Goal: Transaction & Acquisition: Purchase product/service

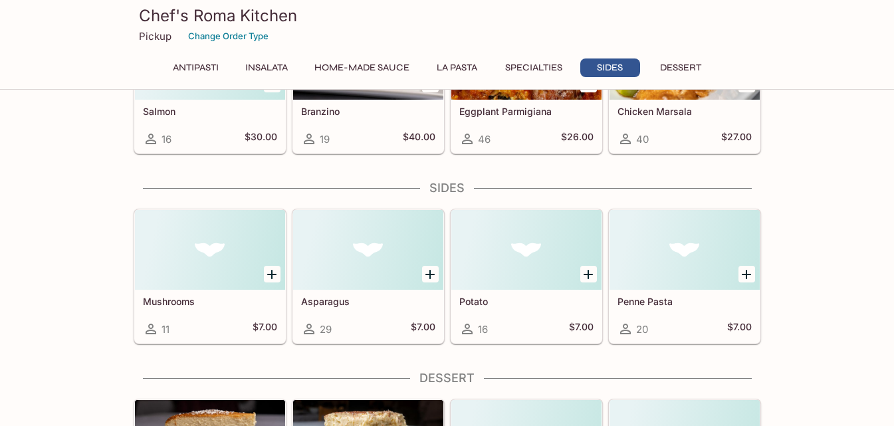
scroll to position [2029, 0]
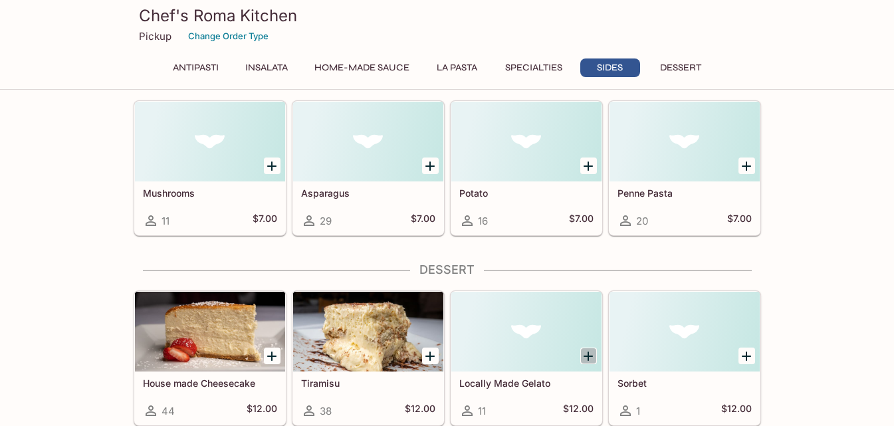
click at [586, 357] on icon "Add Locally Made Gelato" at bounding box center [588, 356] width 16 height 16
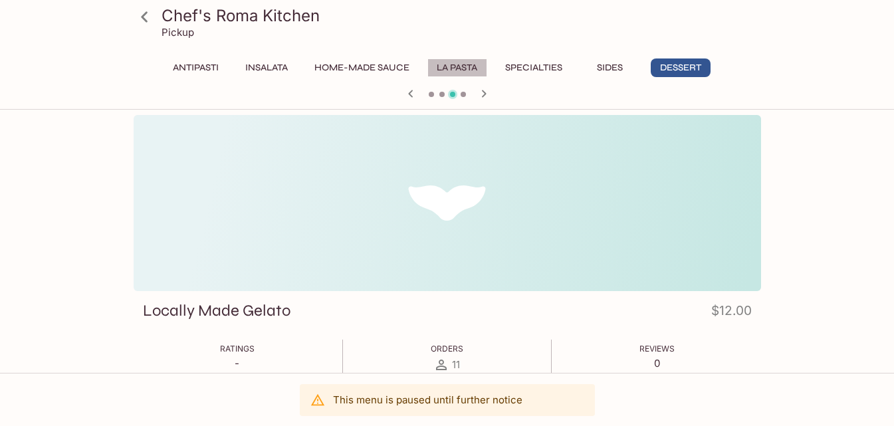
click at [444, 63] on button "La Pasta" at bounding box center [457, 67] width 60 height 19
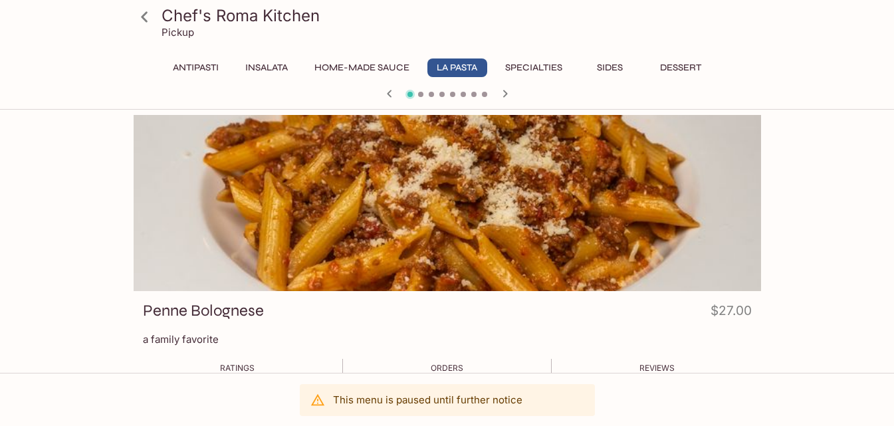
click at [525, 62] on button "Specialties" at bounding box center [534, 67] width 72 height 19
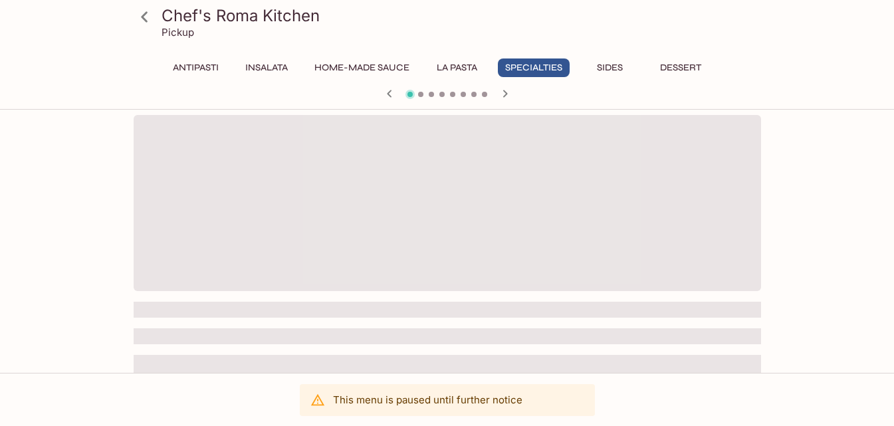
click at [463, 66] on button "La Pasta" at bounding box center [457, 67] width 60 height 19
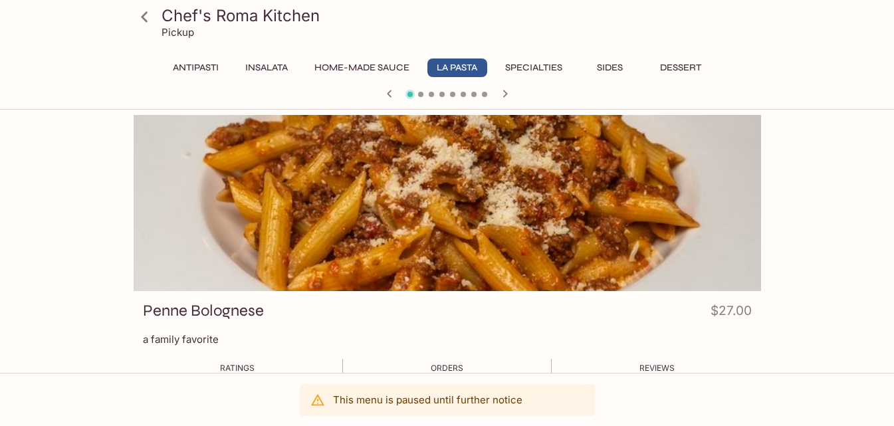
click at [152, 11] on icon at bounding box center [144, 16] width 23 height 23
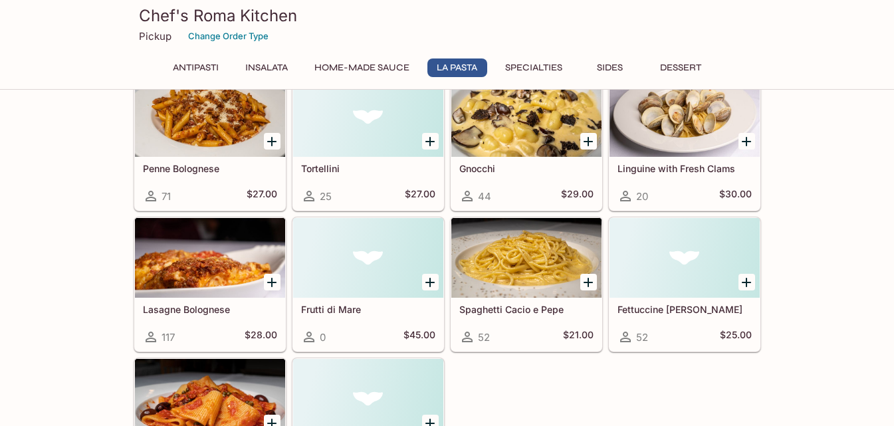
scroll to position [1197, 0]
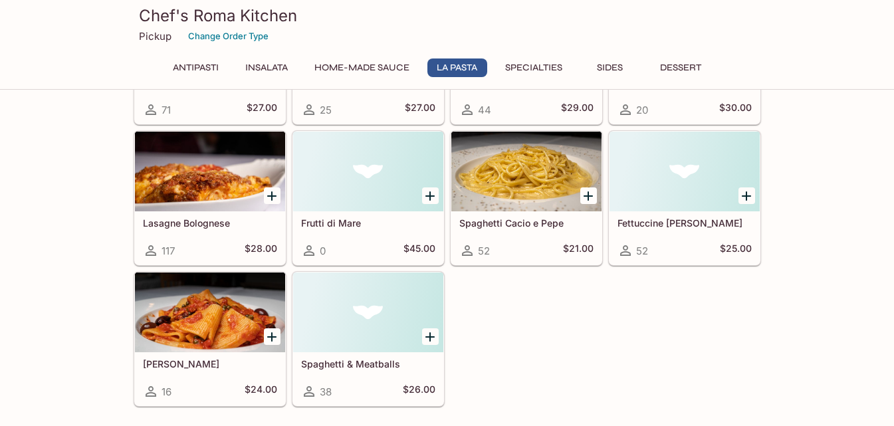
click at [686, 225] on h5 "Fettuccine [PERSON_NAME]" at bounding box center [685, 222] width 134 height 11
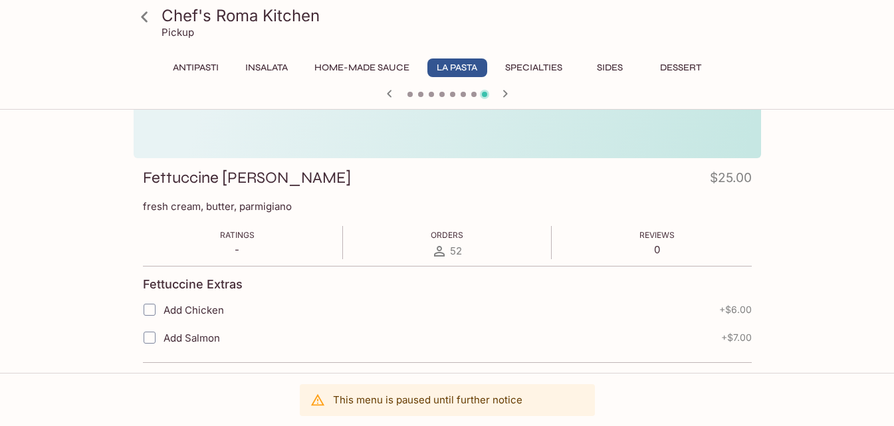
scroll to position [143, 0]
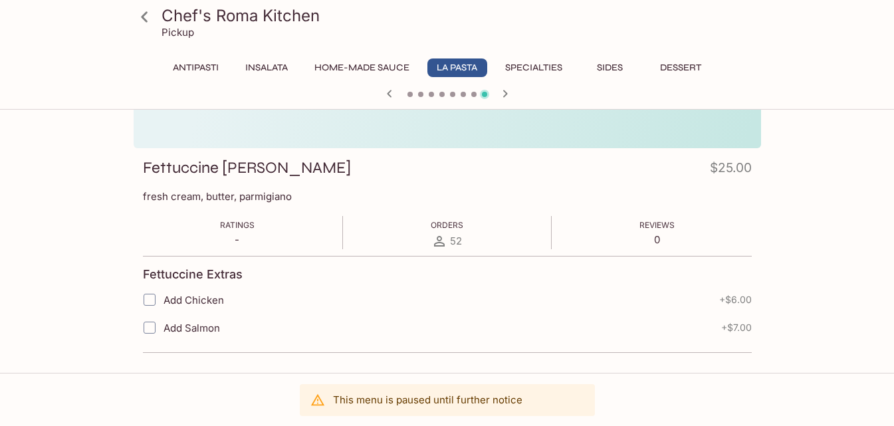
click at [473, 96] on span at bounding box center [473, 94] width 5 height 5
click at [473, 95] on span at bounding box center [473, 94] width 5 height 5
click at [386, 95] on icon "button" at bounding box center [390, 94] width 16 height 16
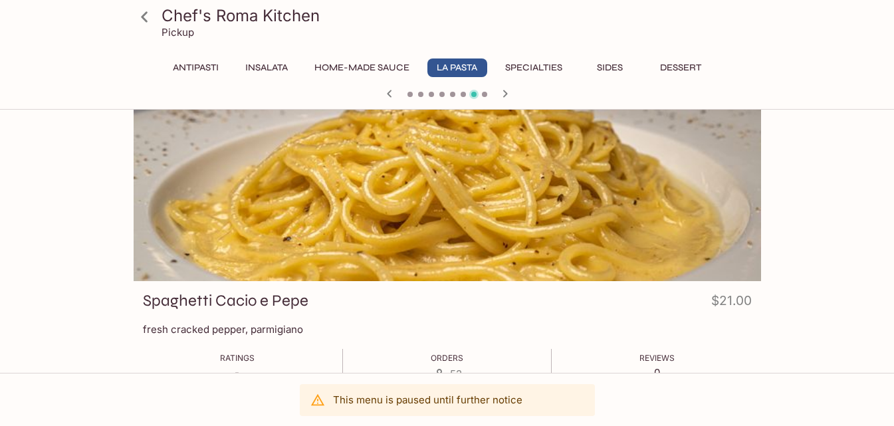
scroll to position [0, 0]
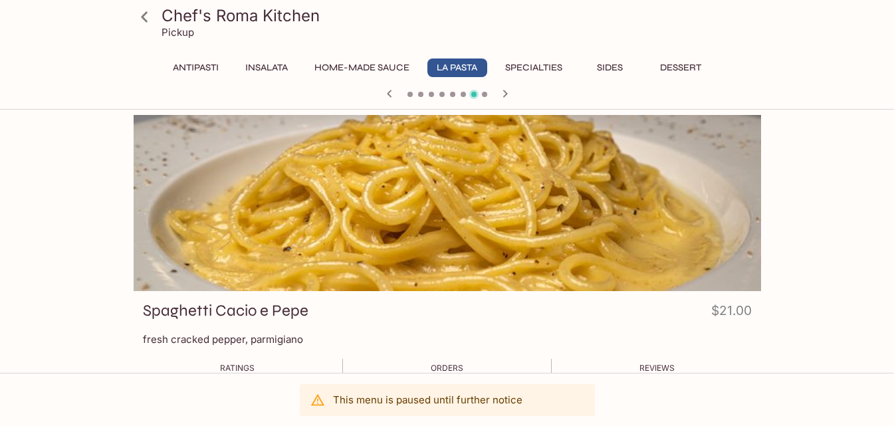
scroll to position [538, 0]
